Goal: Find specific page/section: Find specific page/section

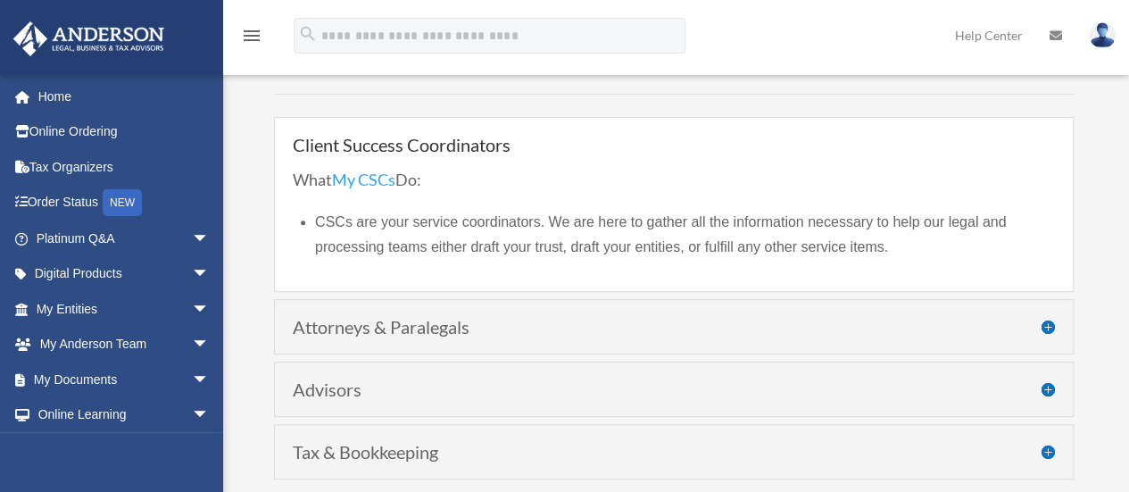
scroll to position [271, 0]
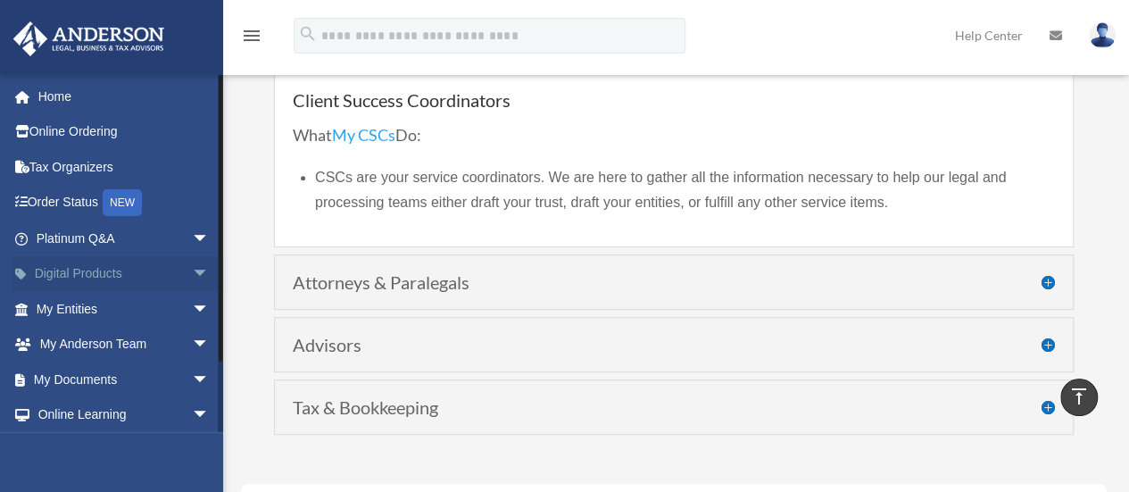
click at [192, 271] on span "arrow_drop_down" at bounding box center [210, 274] width 36 height 37
click at [192, 271] on span "arrow_drop_up" at bounding box center [210, 274] width 36 height 37
click at [192, 301] on span "arrow_drop_down" at bounding box center [210, 309] width 36 height 37
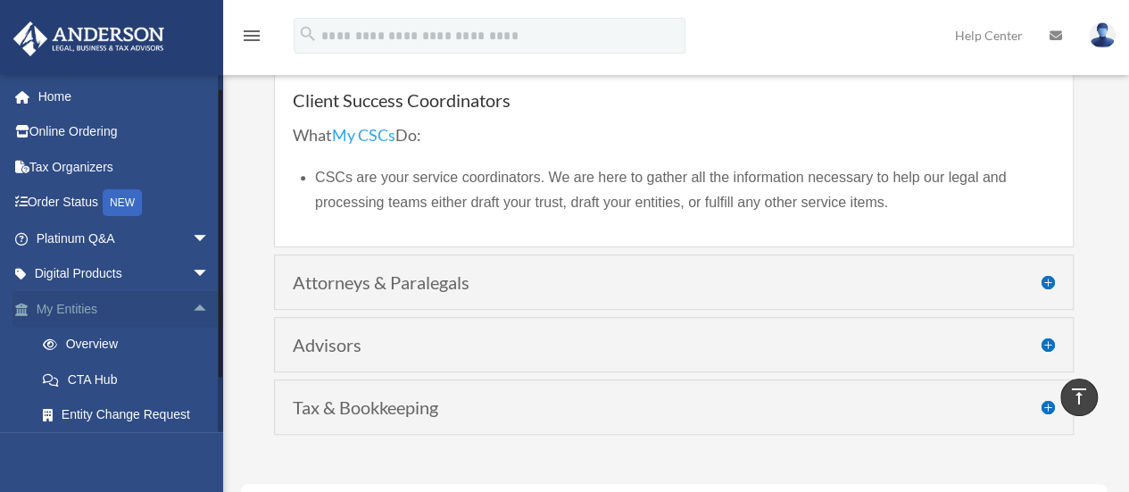
scroll to position [66, 0]
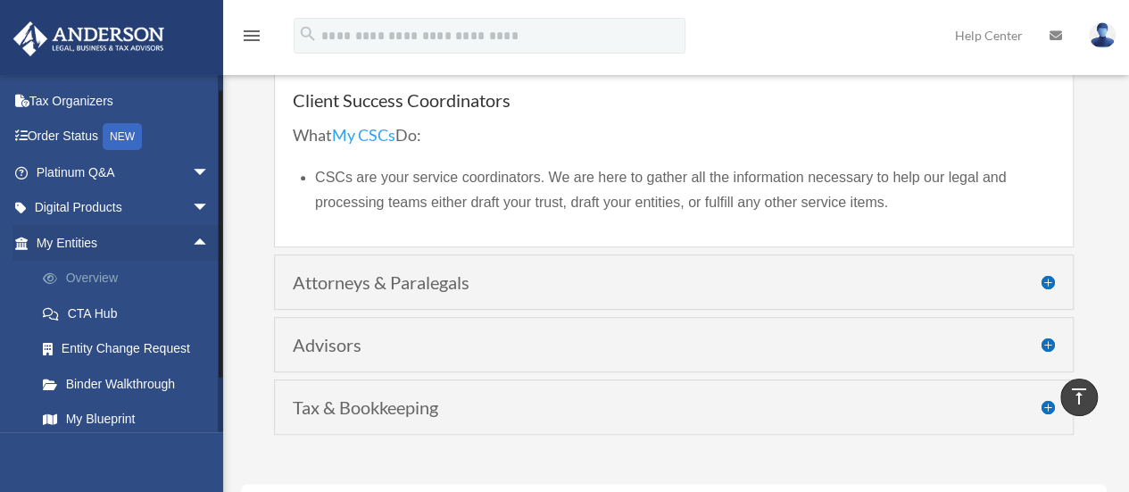
click at [128, 269] on link "Overview" at bounding box center [130, 279] width 211 height 36
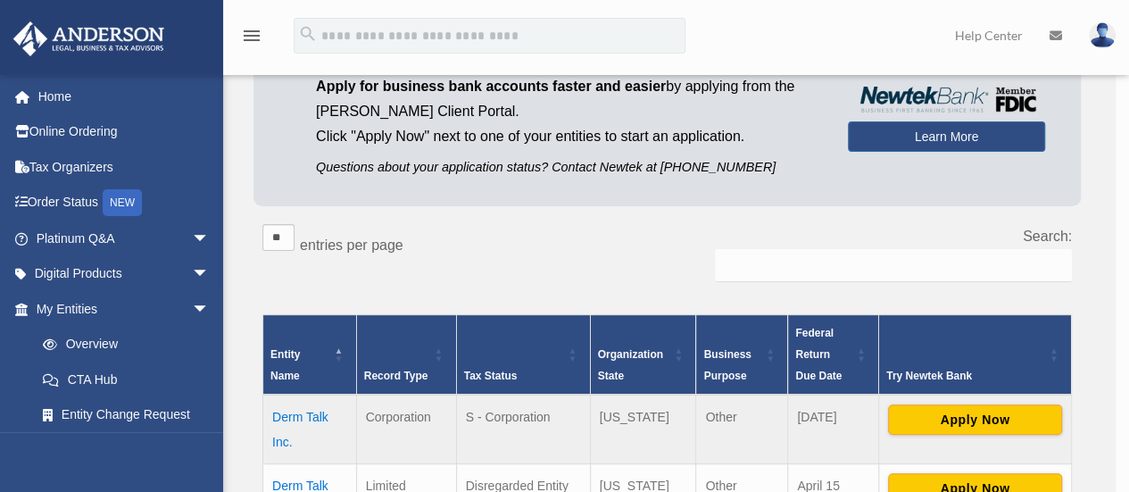
scroll to position [180, 0]
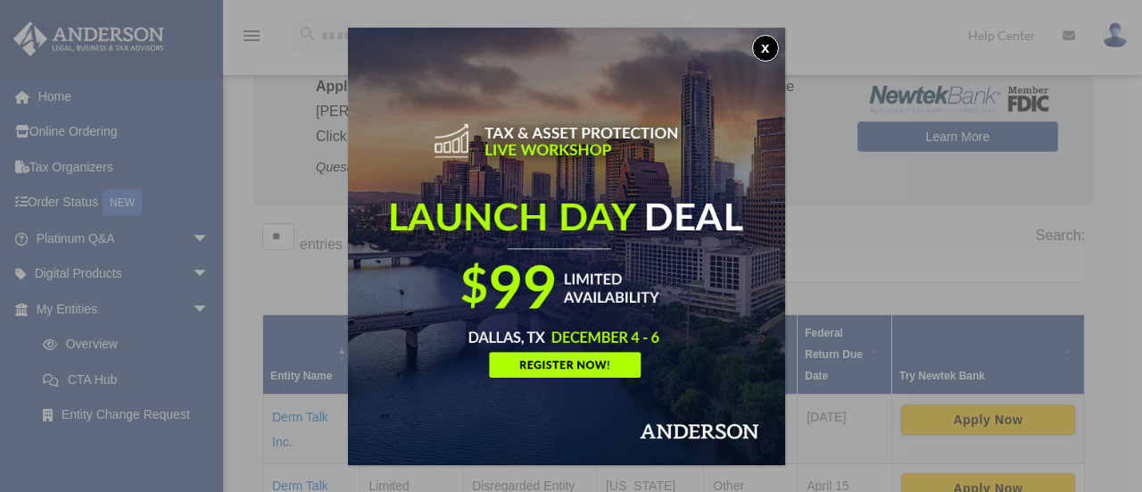
click at [775, 53] on button "x" at bounding box center [765, 48] width 27 height 27
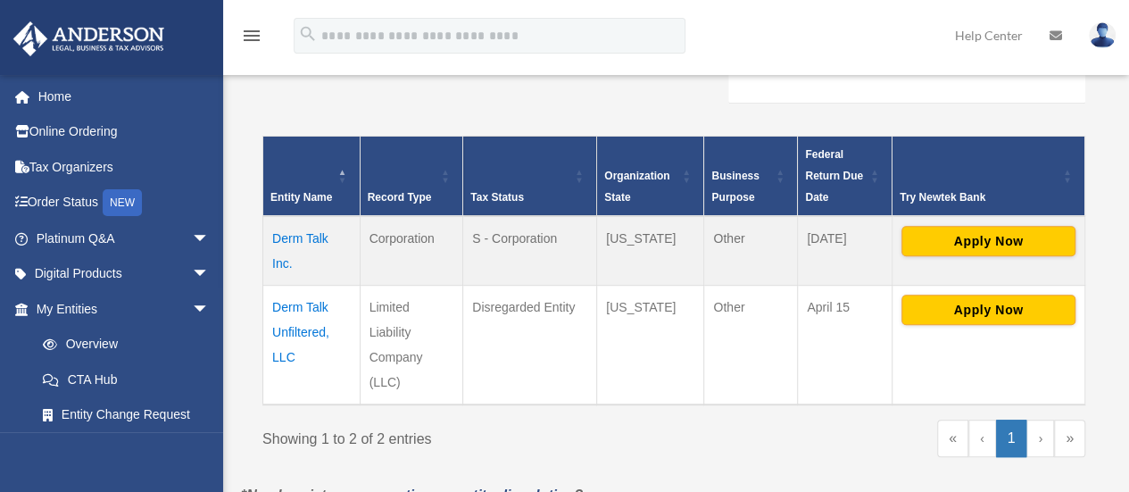
scroll to position [360, 0]
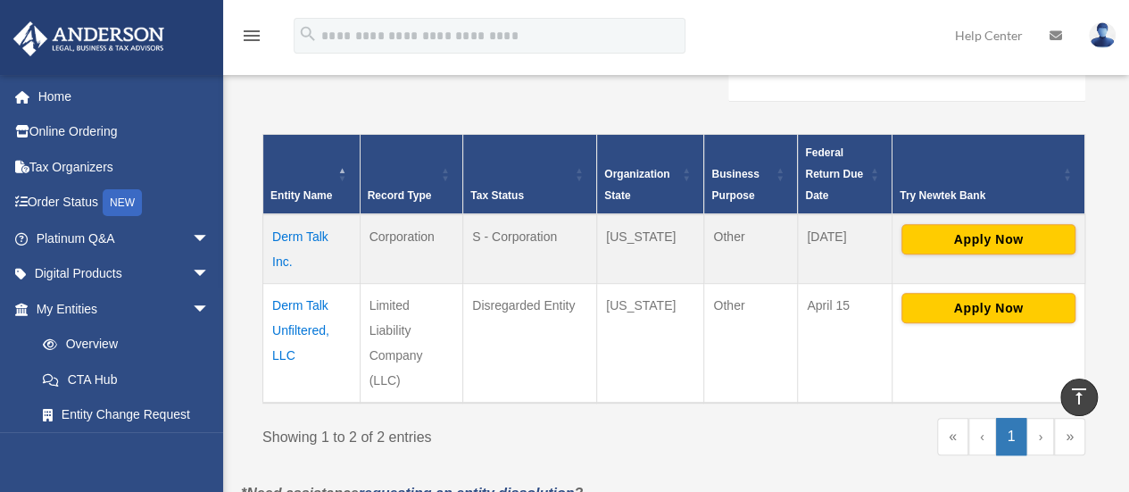
click at [815, 235] on td "[DATE]" at bounding box center [845, 249] width 95 height 70
click at [383, 334] on td "Limited Liability Company (LLC)" at bounding box center [411, 343] width 103 height 120
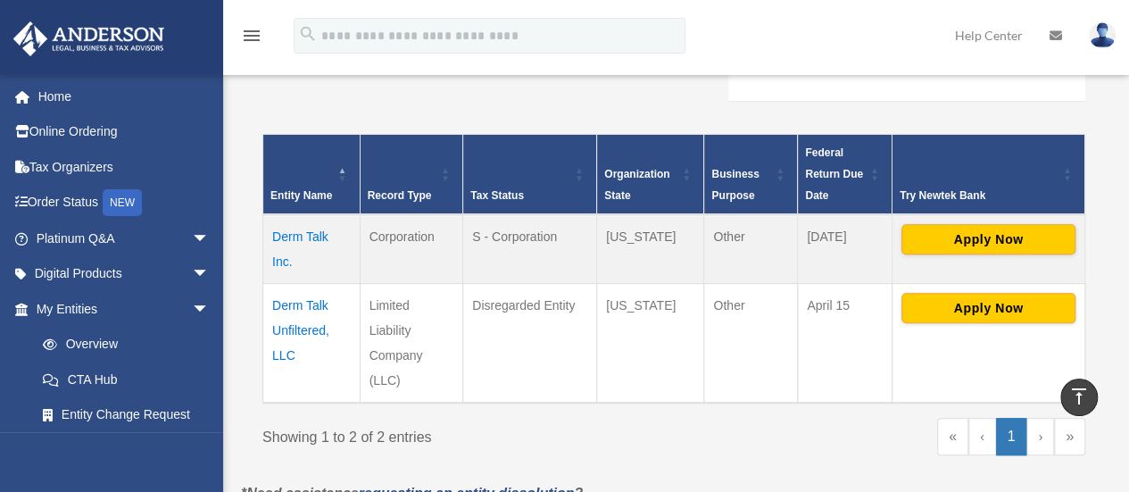
click at [383, 334] on td "Limited Liability Company (LLC)" at bounding box center [411, 343] width 103 height 120
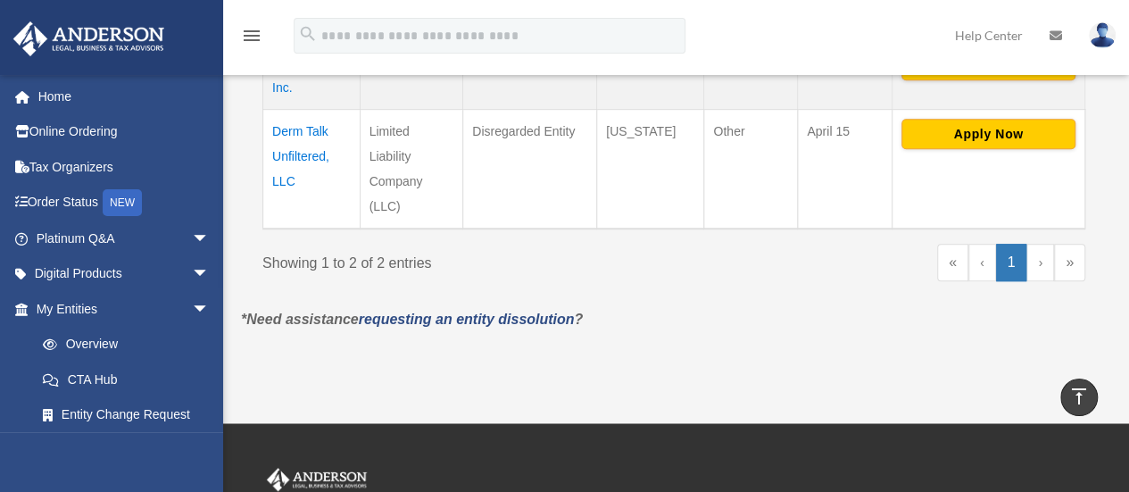
scroll to position [546, 0]
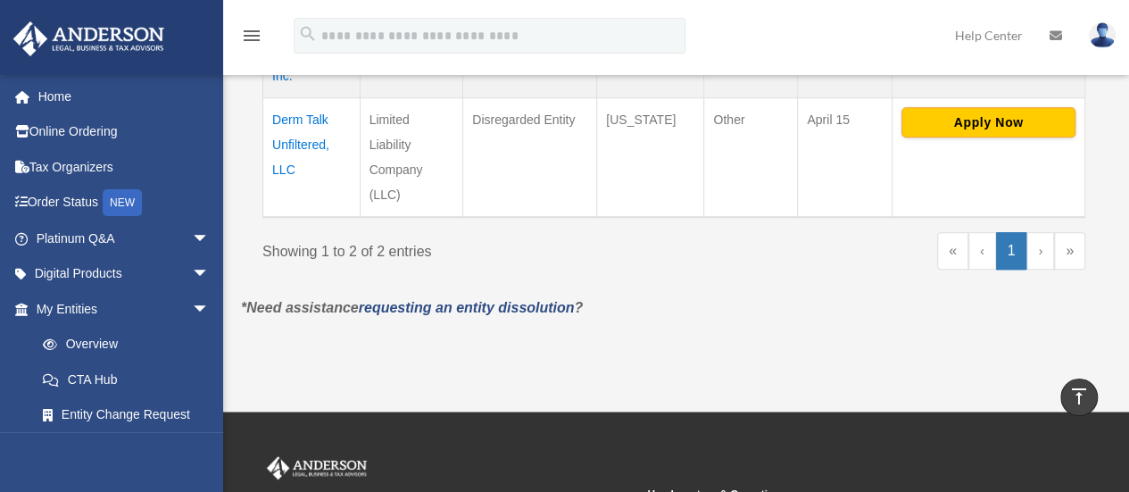
click at [459, 251] on div "Showing 1 to 2 of 2 entries" at bounding box center [461, 248] width 398 height 32
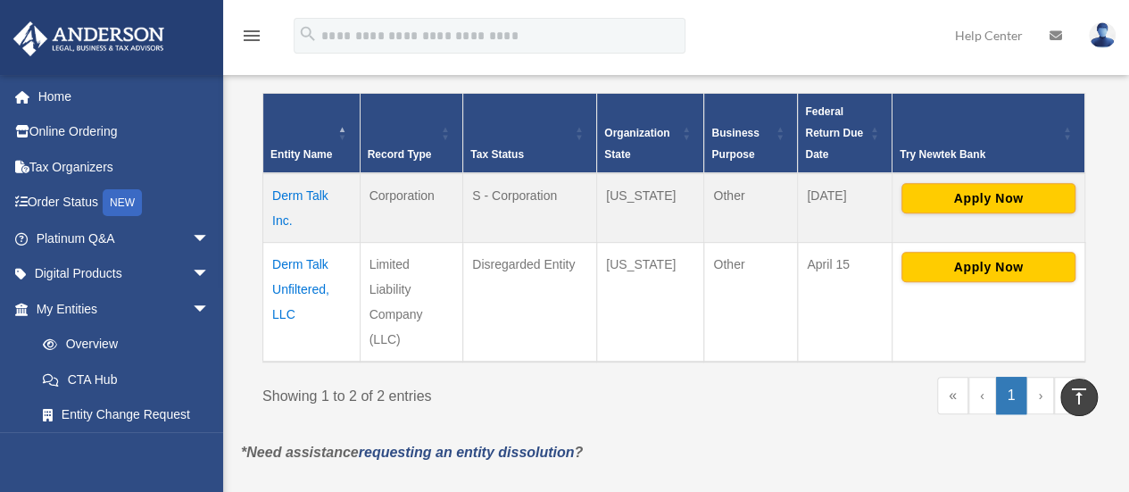
click at [370, 299] on td "Limited Liability Company (LLC)" at bounding box center [411, 302] width 103 height 120
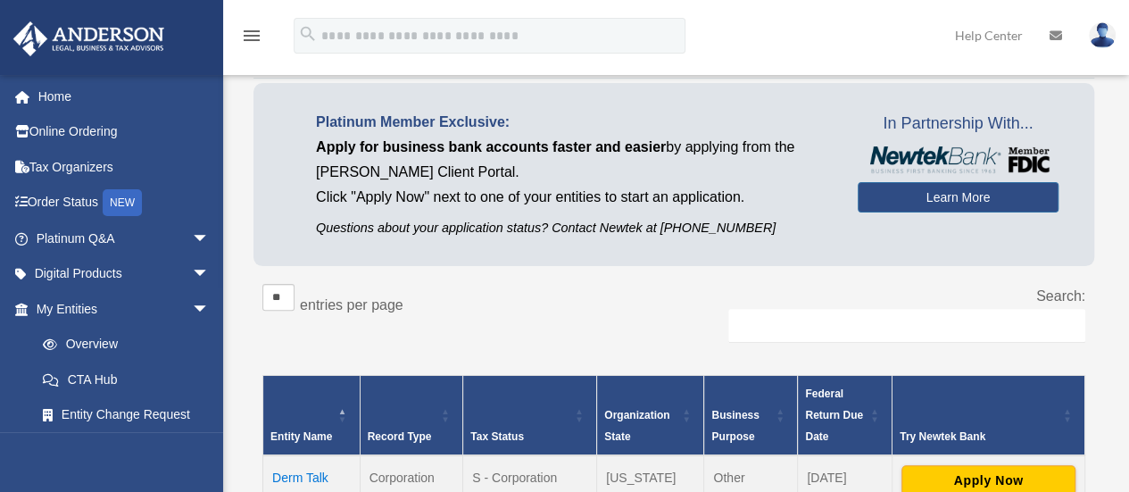
scroll to position [0, 0]
